Goal: Task Accomplishment & Management: Manage account settings

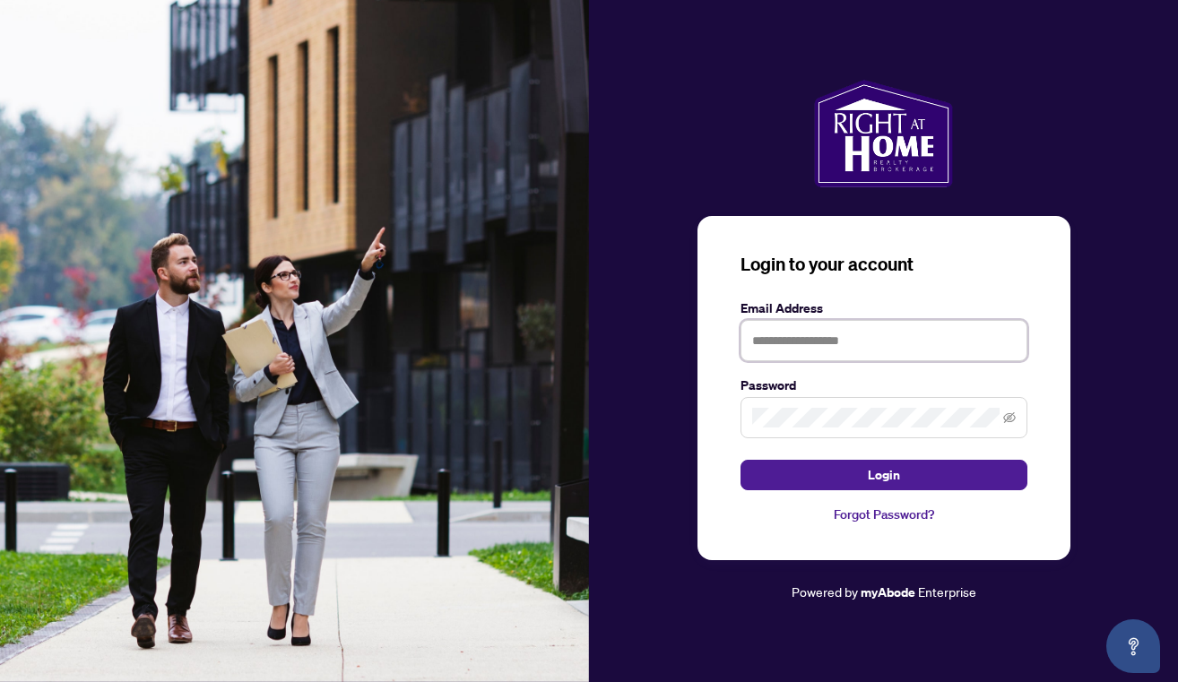
click at [936, 328] on input "text" at bounding box center [883, 340] width 287 height 41
type input "**********"
click at [955, 403] on span at bounding box center [883, 417] width 287 height 41
click at [1014, 421] on icon "eye-invisible" at bounding box center [1009, 417] width 13 height 13
click at [1014, 421] on icon "eye" at bounding box center [1009, 417] width 13 height 13
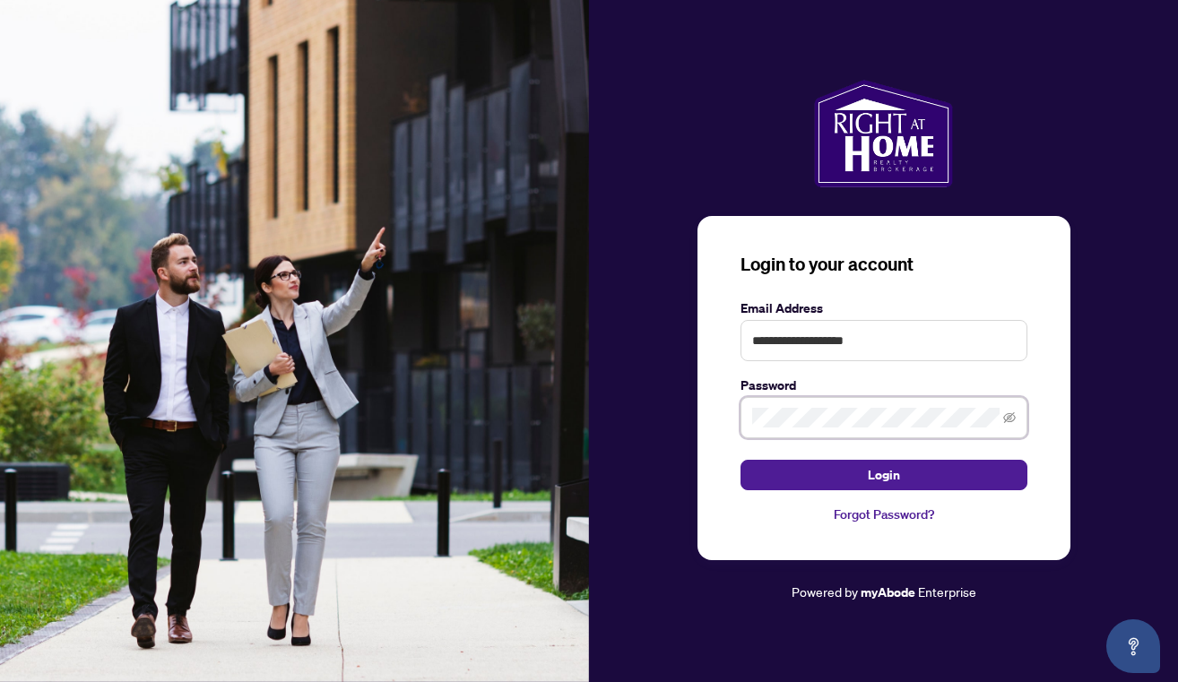
click at [1014, 421] on icon "eye-invisible" at bounding box center [1009, 417] width 13 height 13
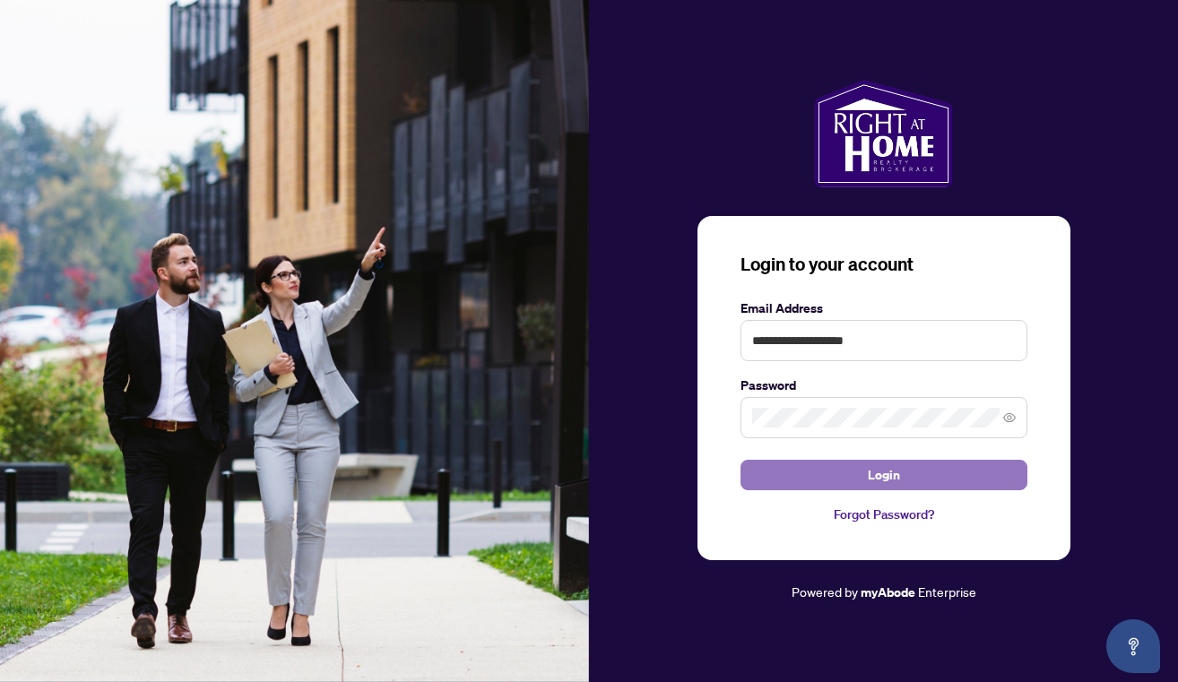
click at [919, 473] on button "Login" at bounding box center [883, 475] width 287 height 30
click at [906, 476] on button "Login" at bounding box center [883, 475] width 287 height 30
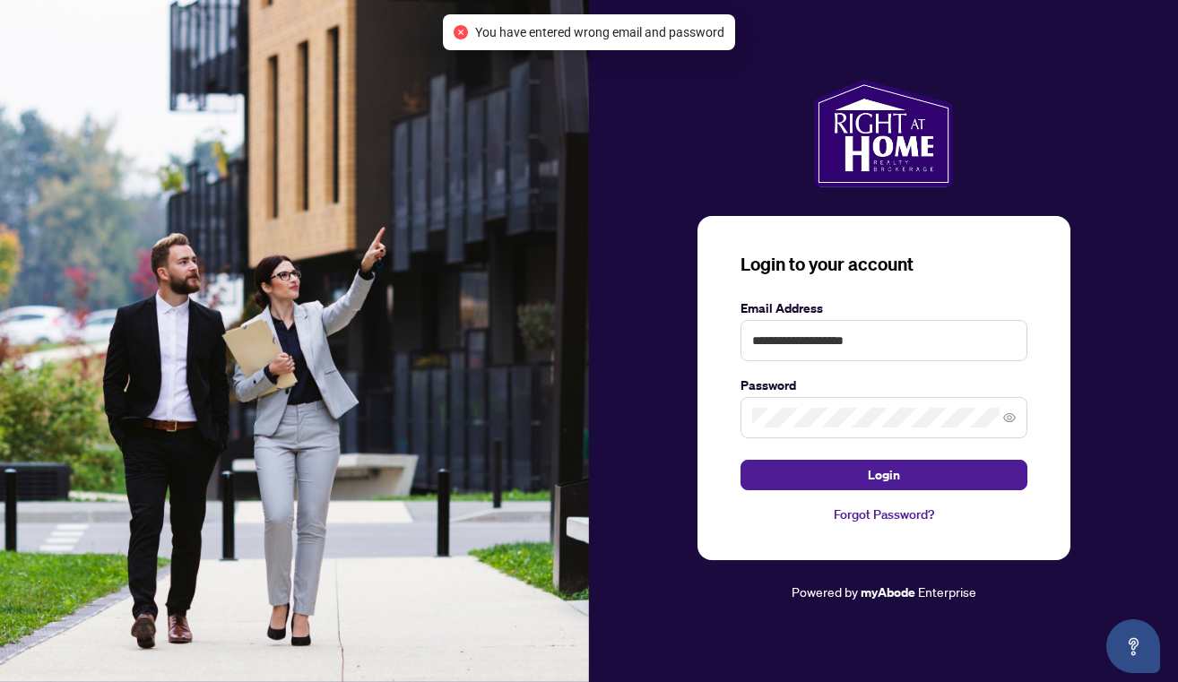
click at [904, 518] on link "Forgot Password?" at bounding box center [883, 515] width 287 height 20
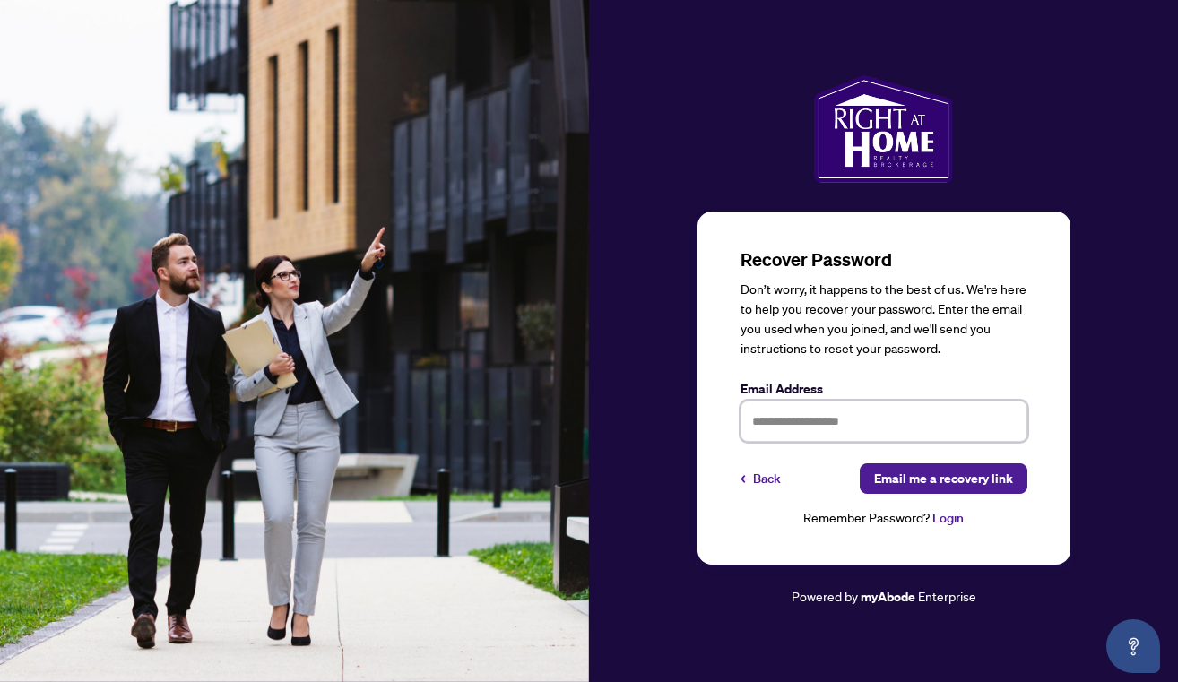
click at [810, 416] on input "text" at bounding box center [883, 421] width 287 height 41
type input "**********"
click at [911, 484] on span "Email me a recovery link" at bounding box center [943, 478] width 139 height 29
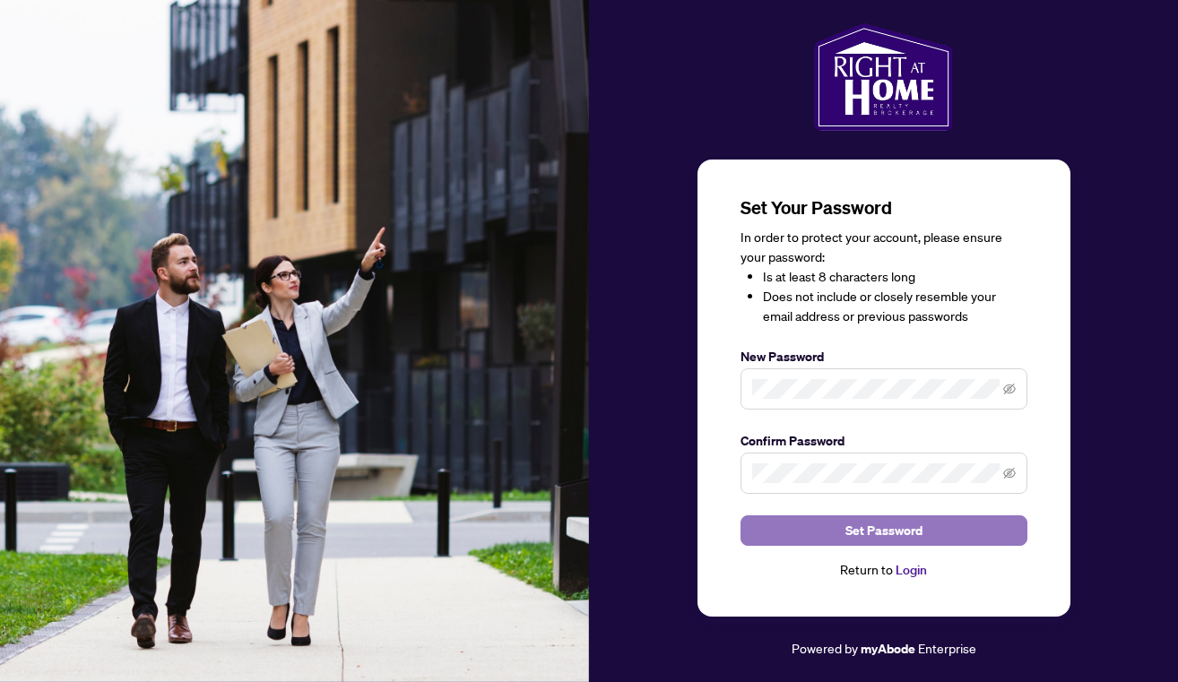
click at [907, 526] on span "Set Password" at bounding box center [883, 530] width 77 height 29
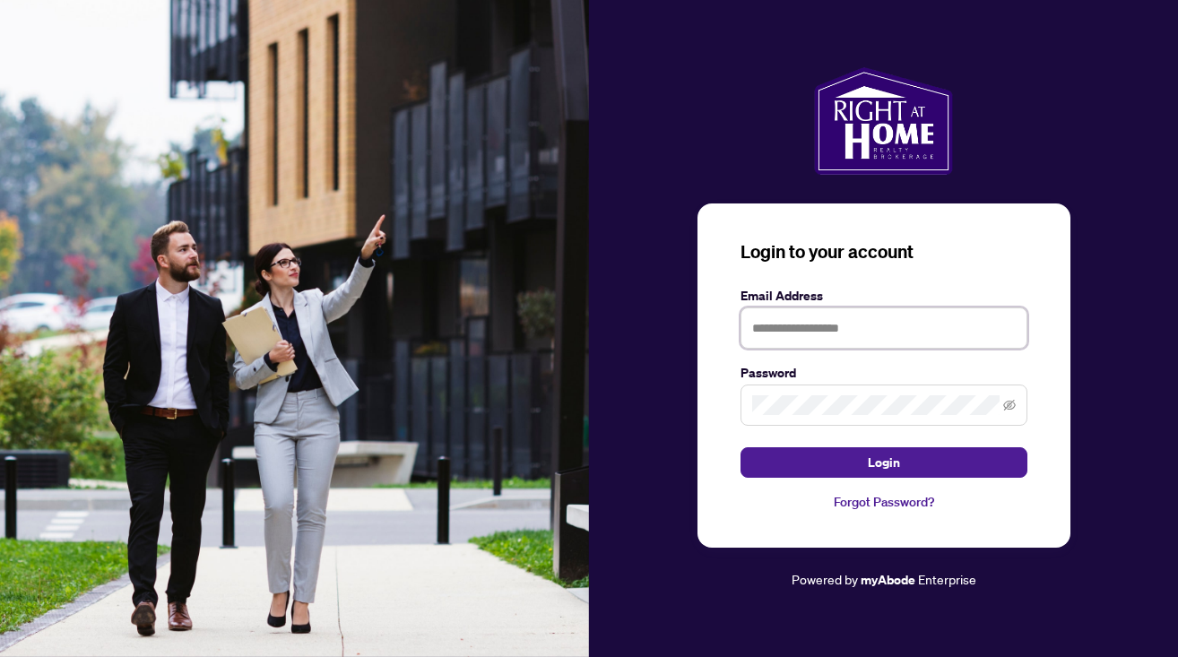
click at [866, 326] on input "text" at bounding box center [883, 327] width 287 height 41
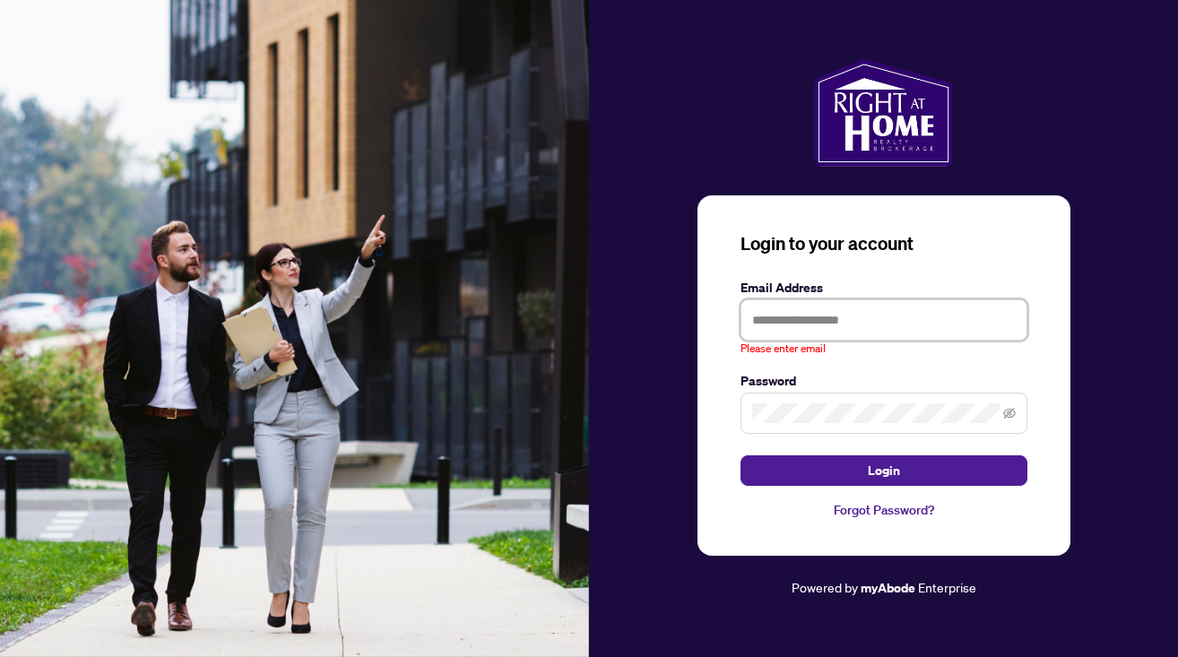
click at [783, 327] on input "text" at bounding box center [883, 319] width 287 height 41
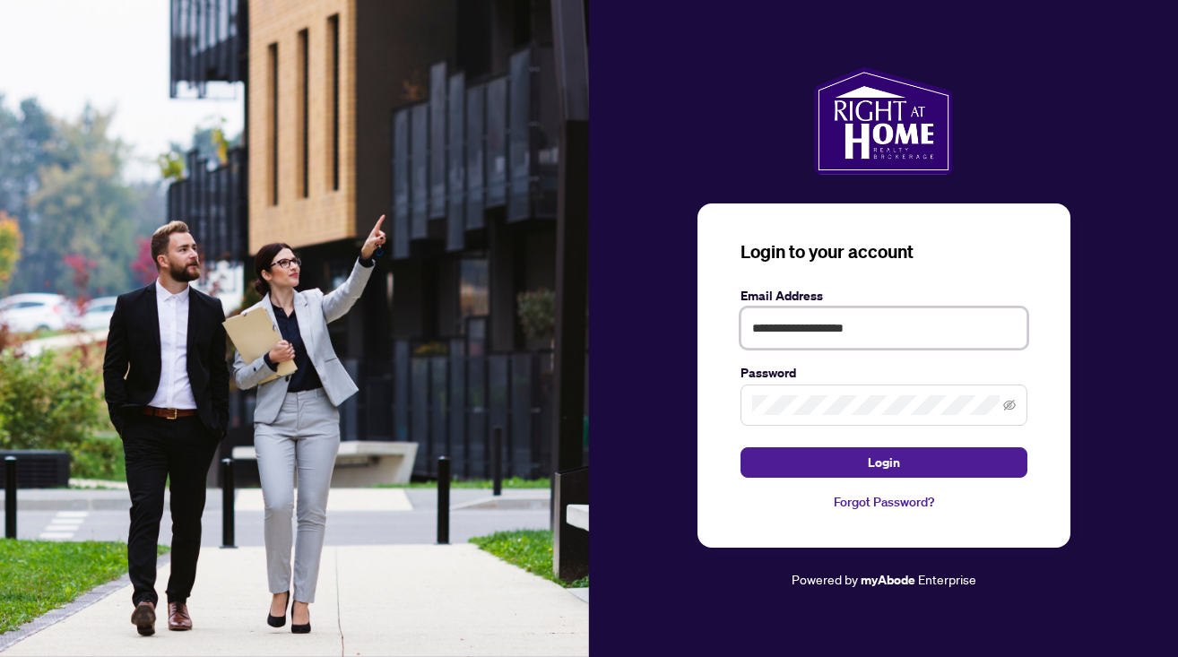
type input "**********"
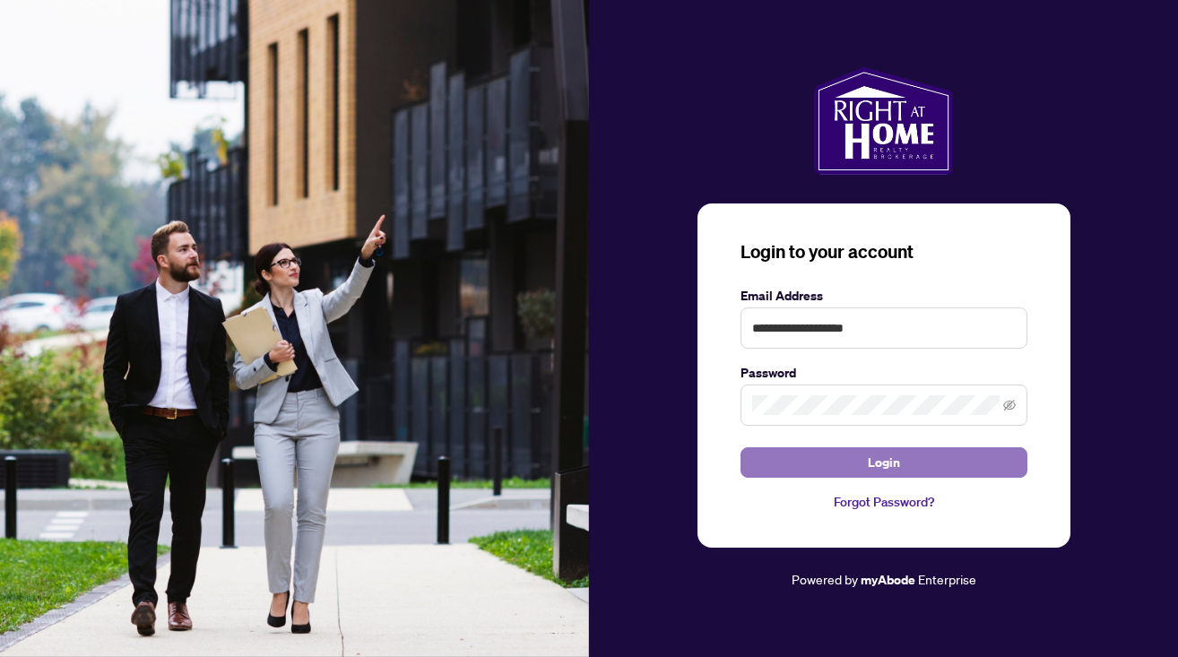
click at [877, 471] on span "Login" at bounding box center [884, 462] width 32 height 29
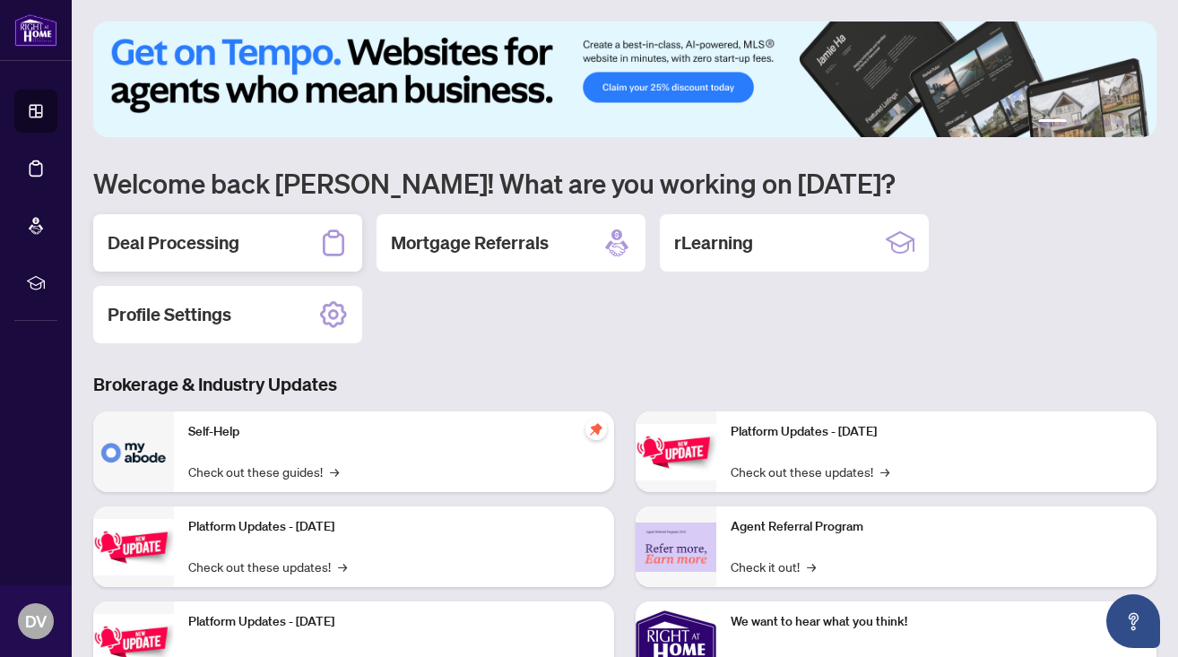
click at [205, 243] on h2 "Deal Processing" at bounding box center [174, 242] width 132 height 25
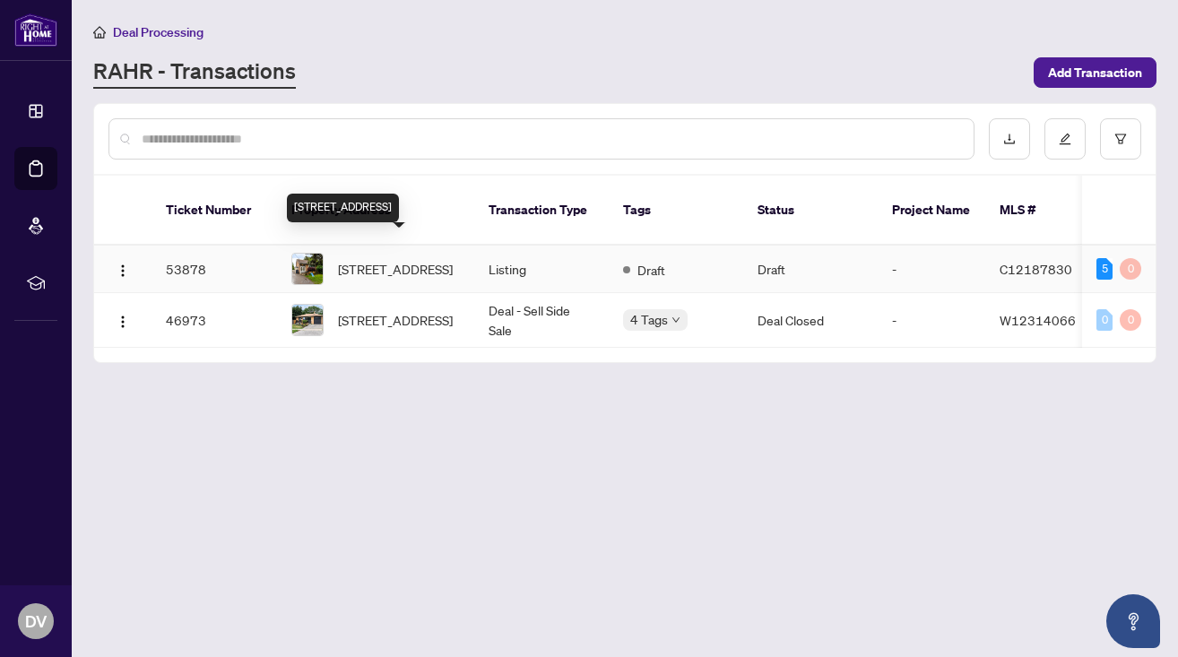
click at [425, 264] on span "12 Murellen Cres, Toronto, Ontario M4A 2K5, Canada" at bounding box center [395, 269] width 115 height 20
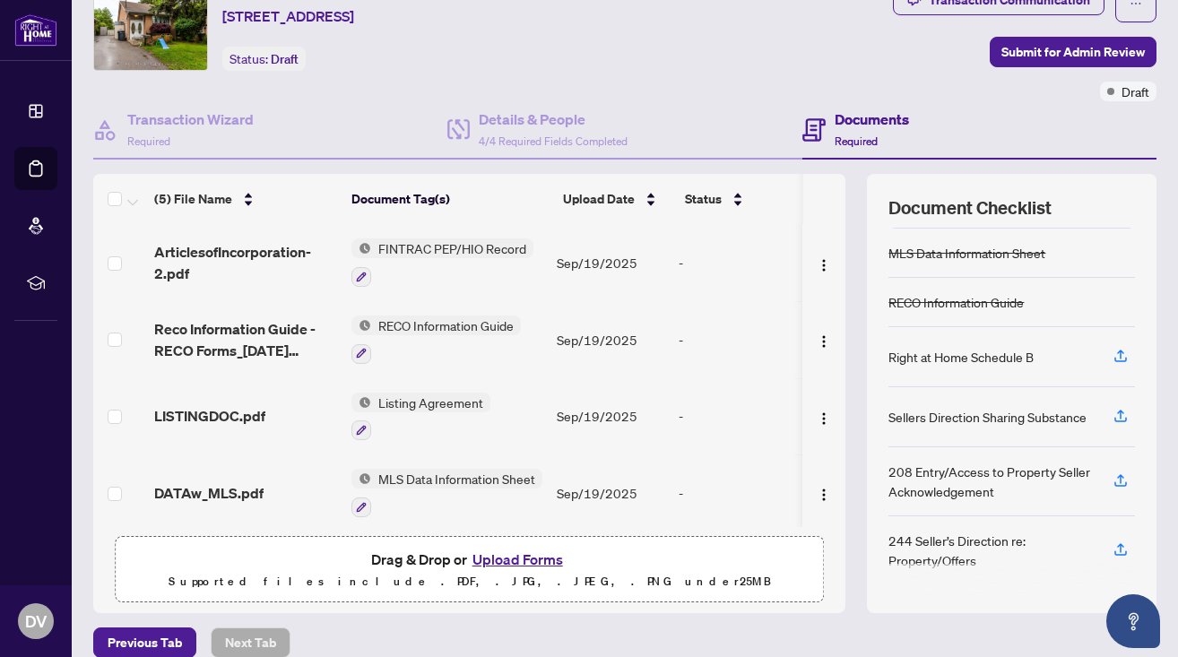
scroll to position [92, 0]
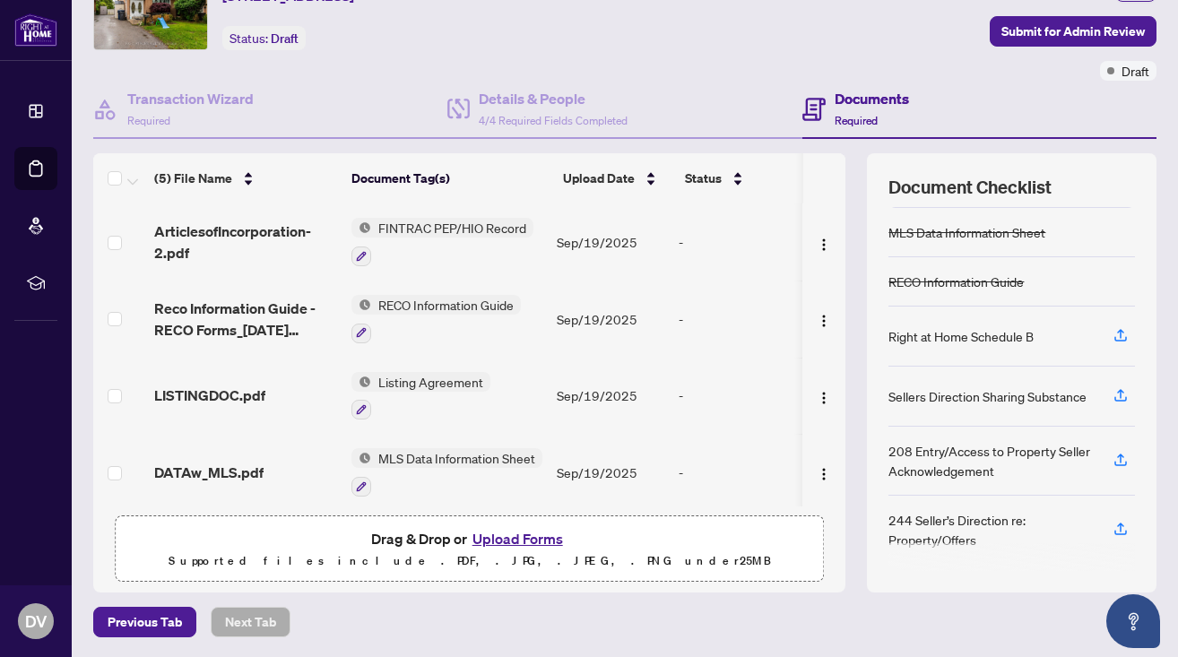
click at [976, 462] on div "208 Entry/Access to Property Seller Acknowledgement" at bounding box center [989, 460] width 203 height 39
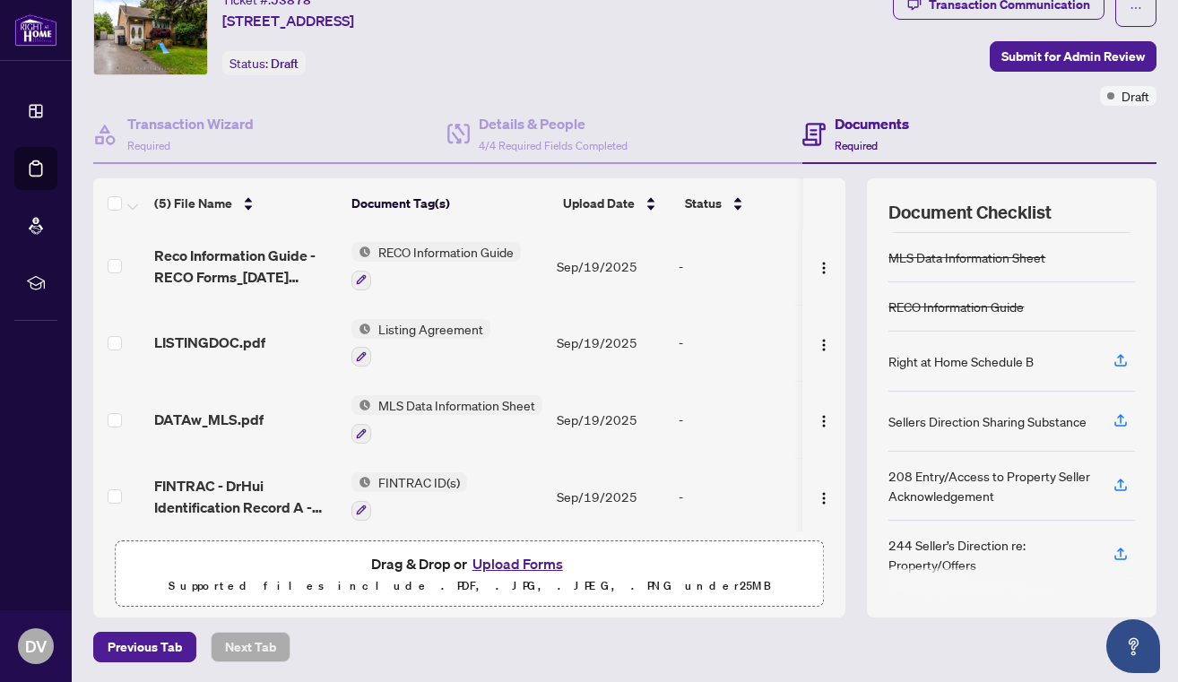
scroll to position [0, 0]
